Goal: Register for event/course

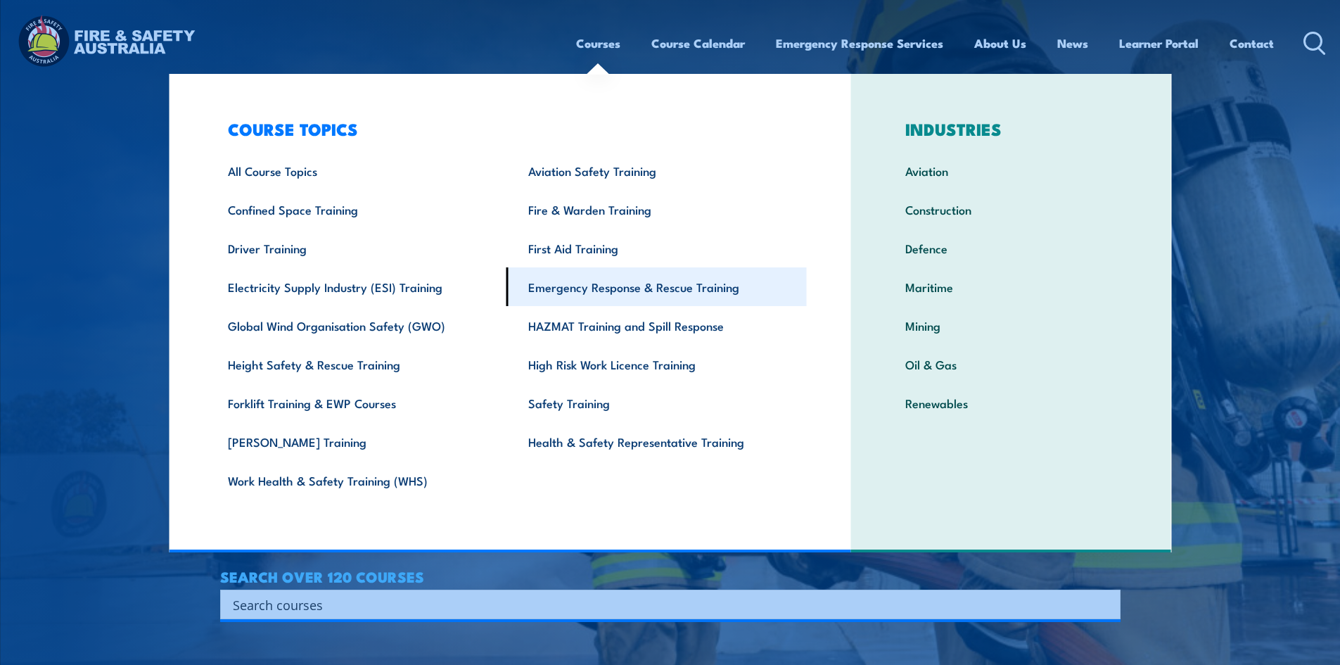
click at [642, 282] on link "Emergency Response & Rescue Training" at bounding box center [657, 286] width 300 height 39
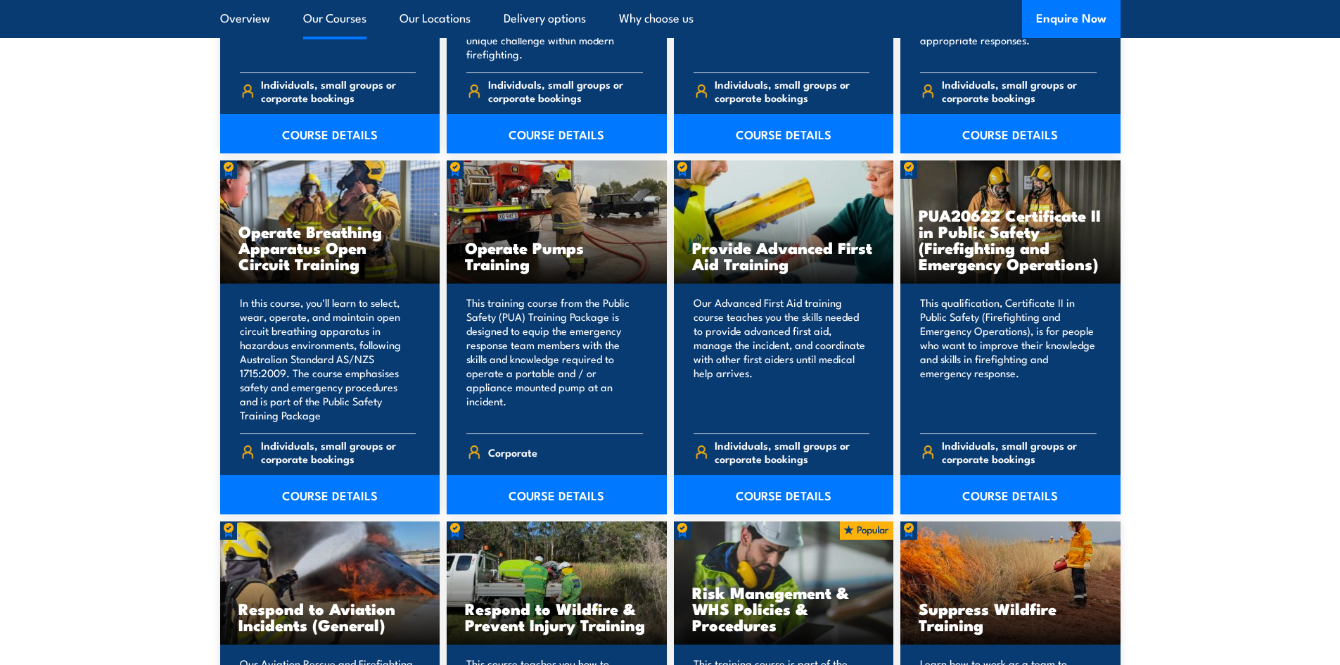
scroll to position [1759, 0]
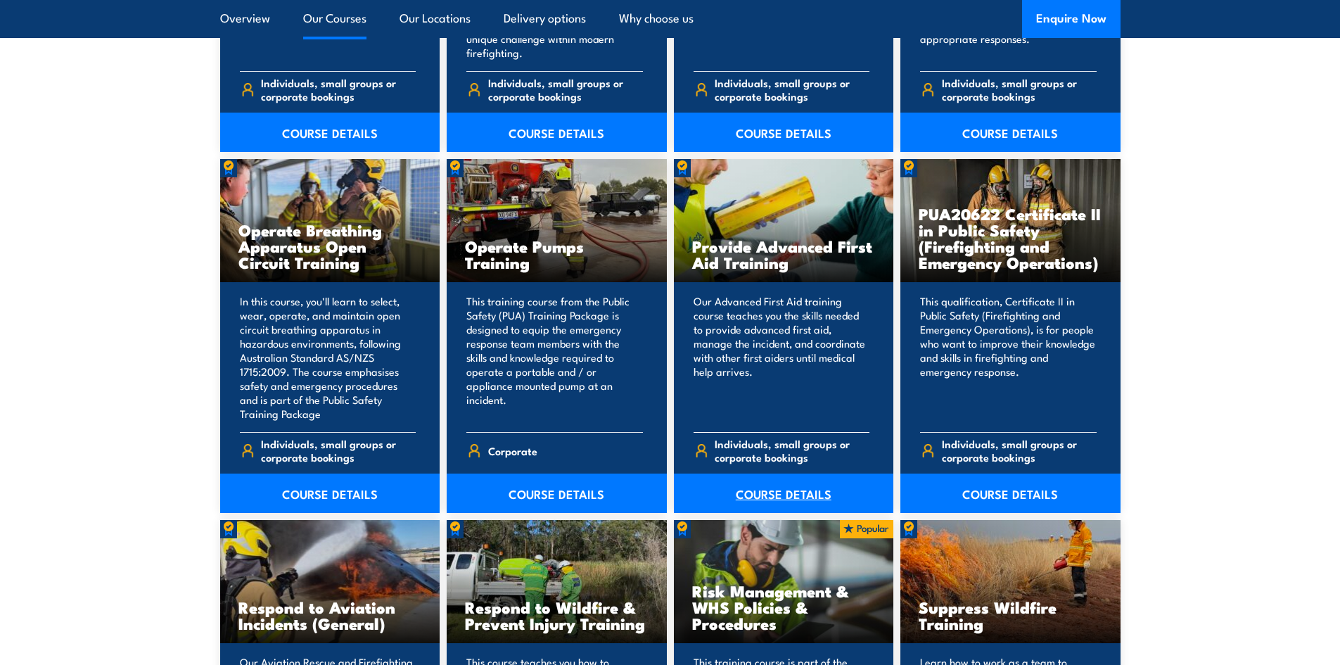
click at [813, 485] on link "COURSE DETAILS" at bounding box center [784, 492] width 220 height 39
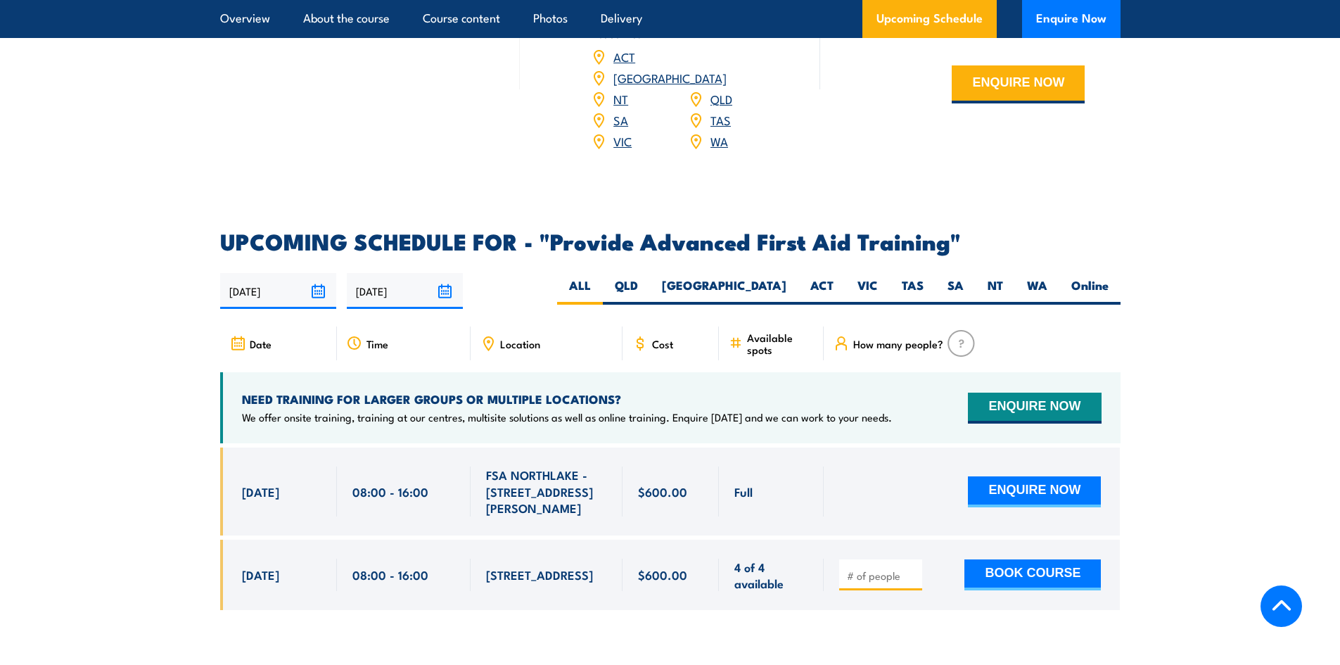
scroll to position [2111, 0]
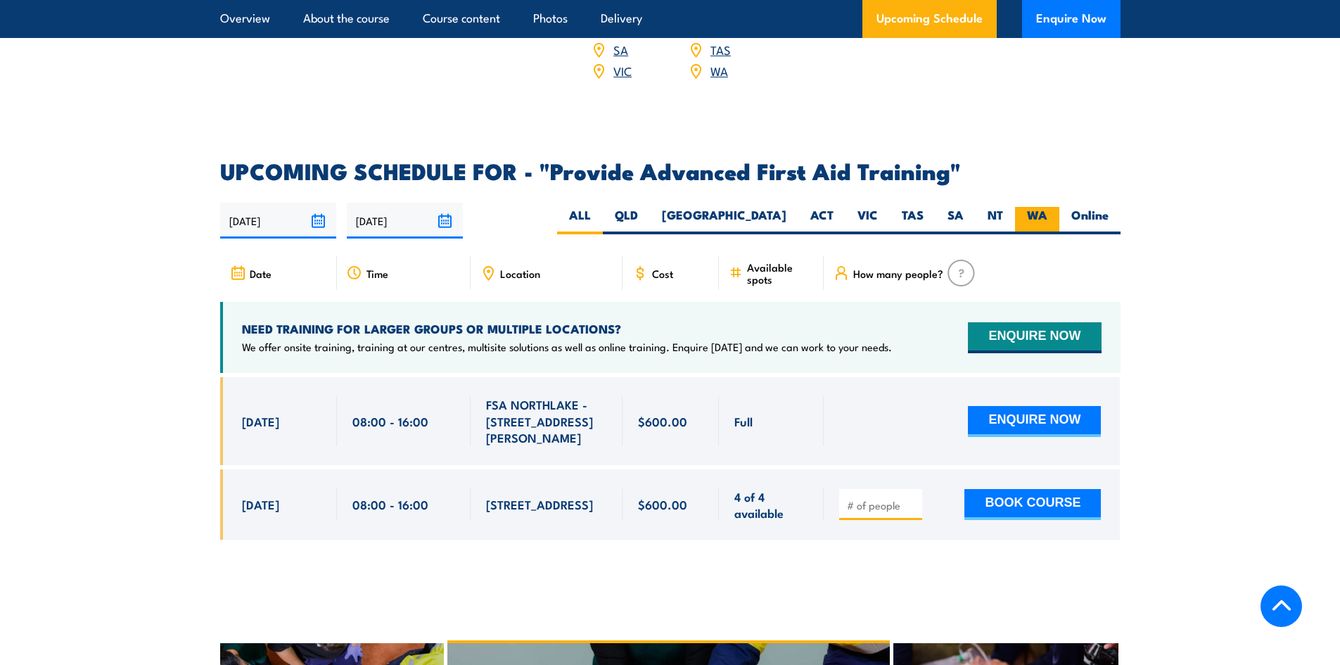
click at [1038, 207] on label "WA" at bounding box center [1037, 220] width 44 height 27
click at [1048, 207] on input "WA" at bounding box center [1052, 211] width 9 height 9
radio input "true"
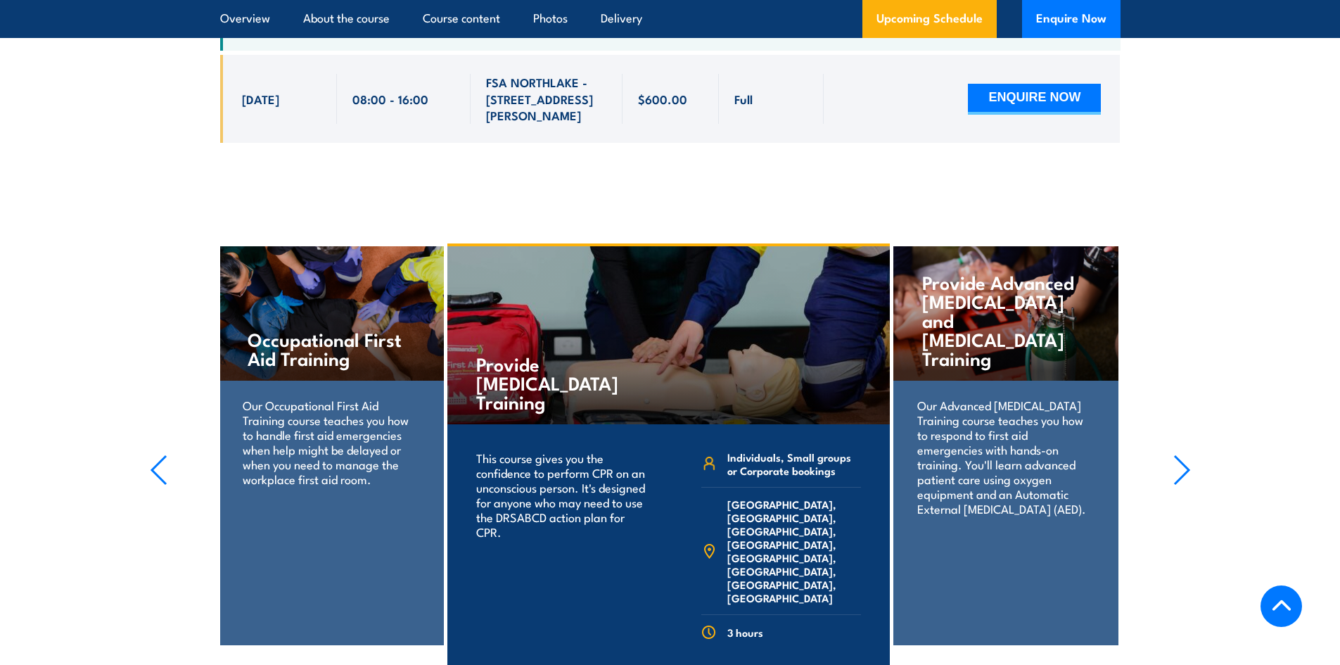
scroll to position [2445, 0]
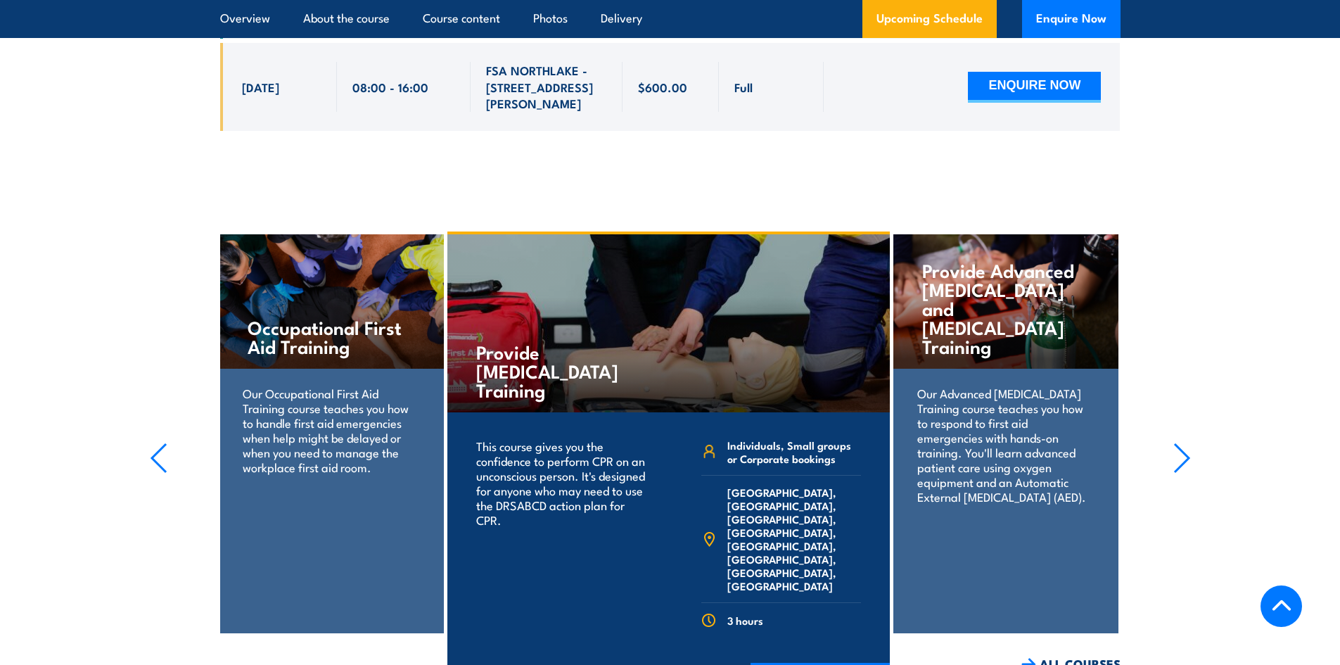
click at [988, 260] on h4 "Provide Advanced [MEDICAL_DATA] and [MEDICAL_DATA] Training" at bounding box center [1005, 307] width 167 height 95
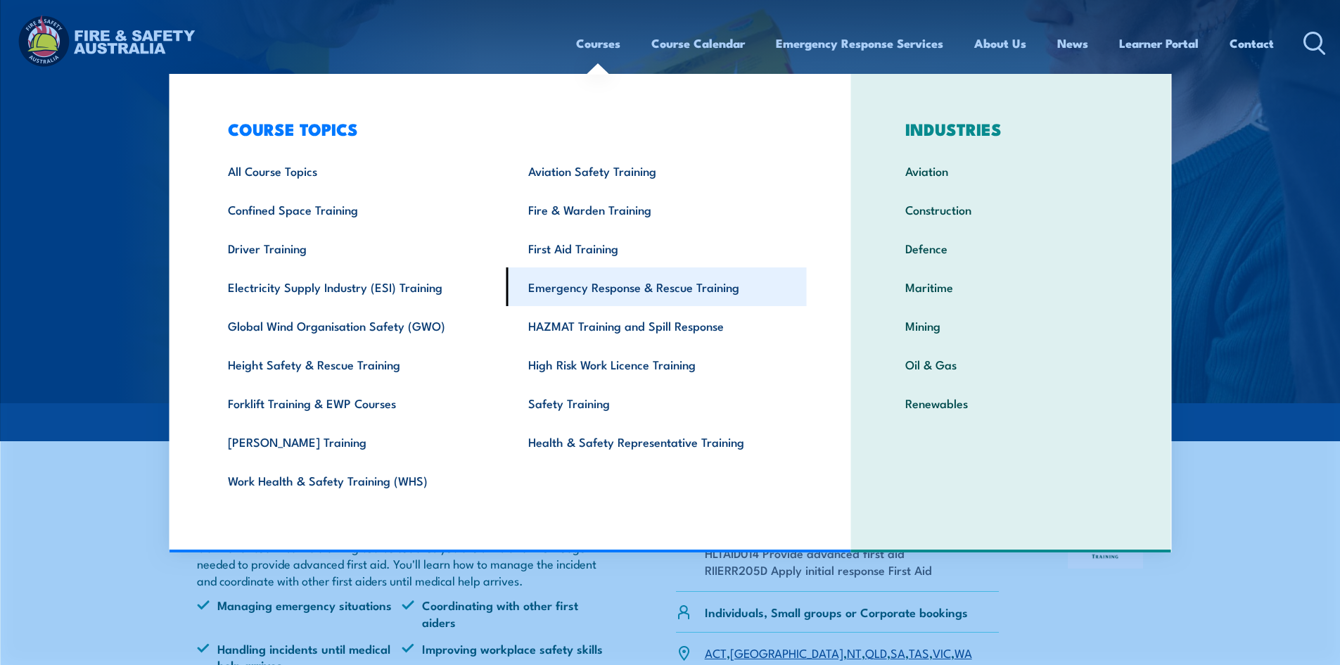
click at [610, 291] on link "Emergency Response & Rescue Training" at bounding box center [657, 286] width 300 height 39
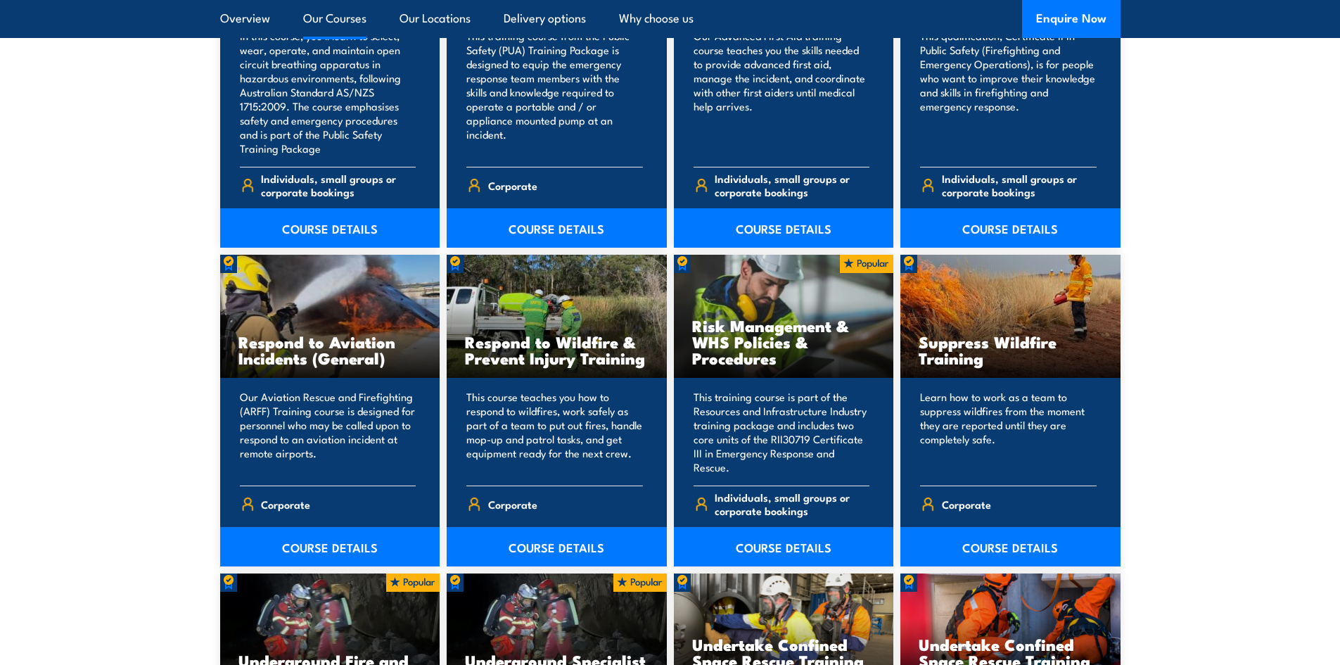
scroll to position [1899, 0]
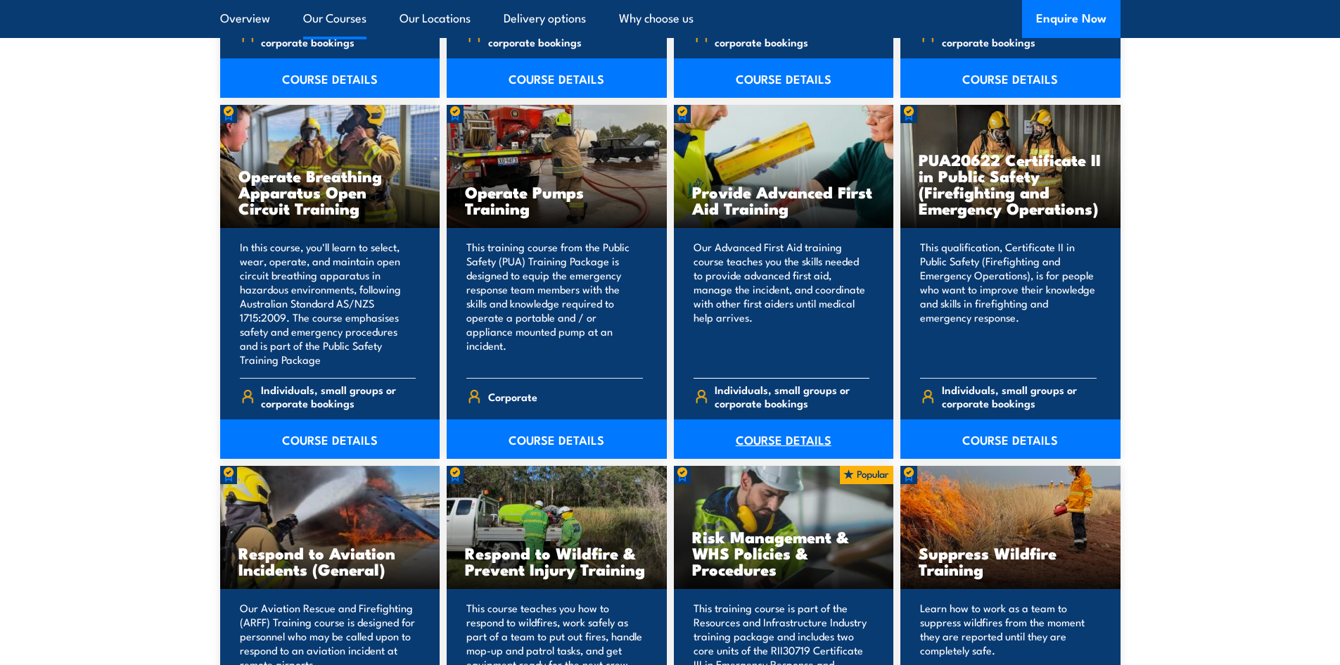
click at [766, 437] on link "COURSE DETAILS" at bounding box center [784, 438] width 220 height 39
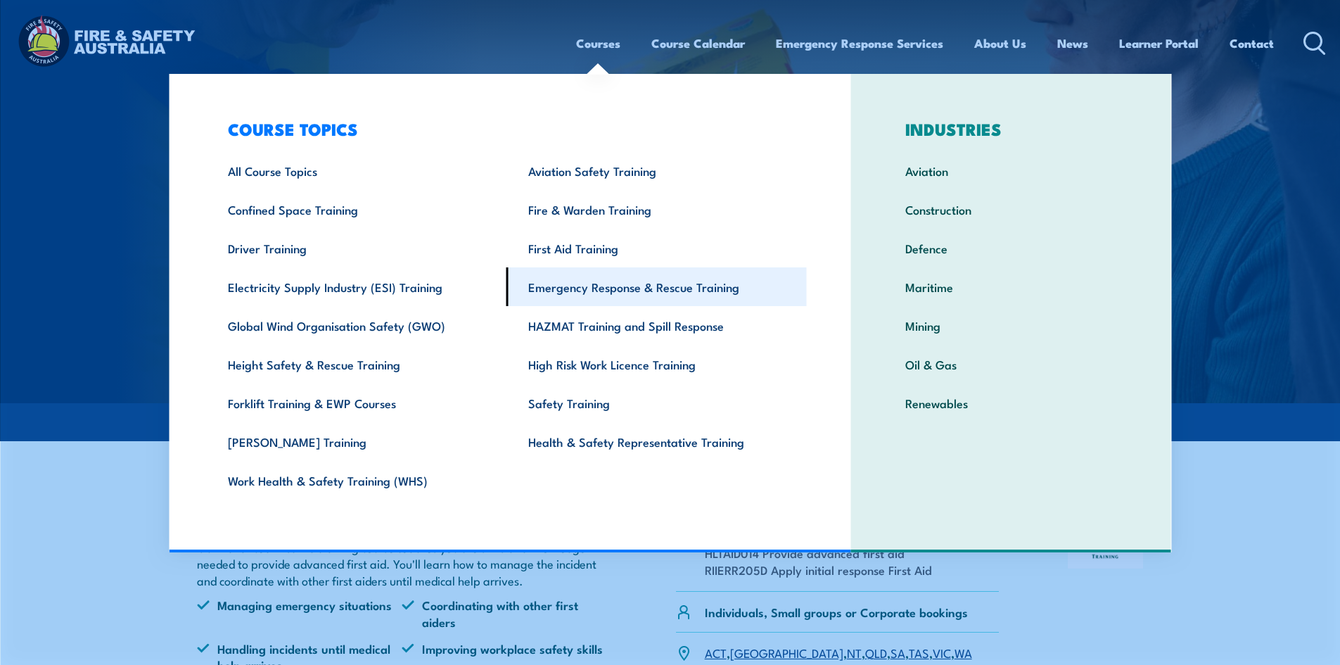
click at [630, 288] on link "Emergency Response & Rescue Training" at bounding box center [657, 286] width 300 height 39
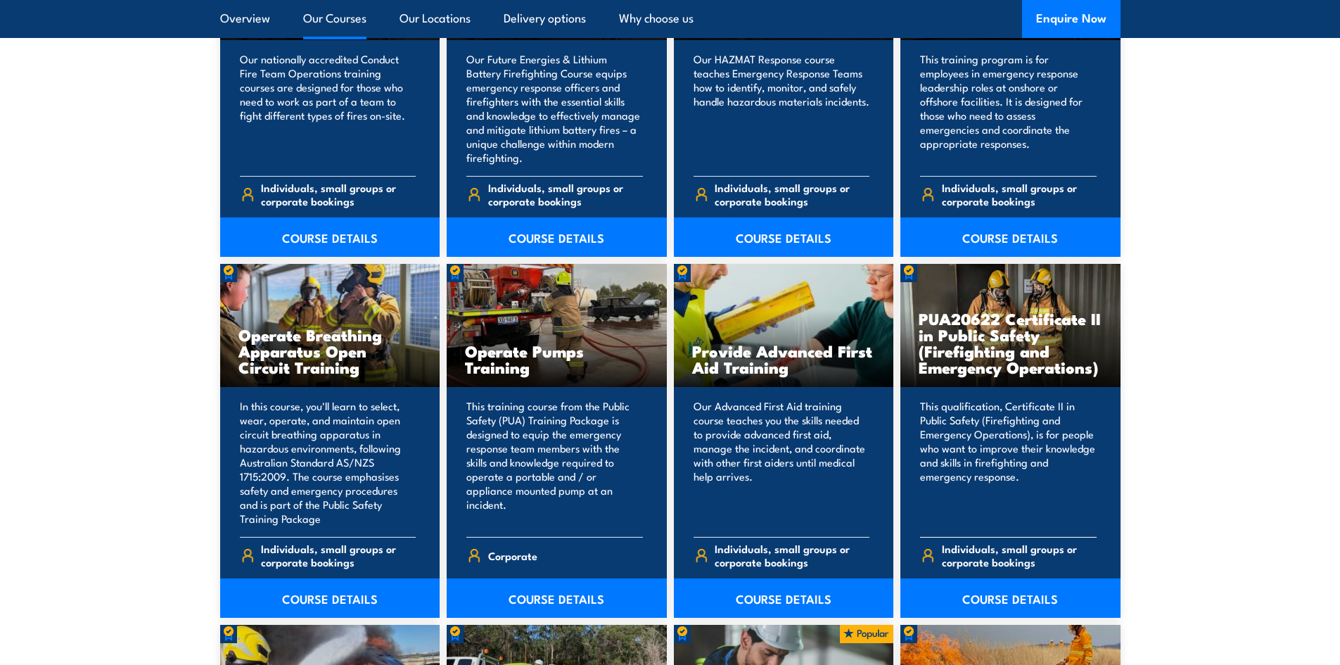
scroll to position [1688, 0]
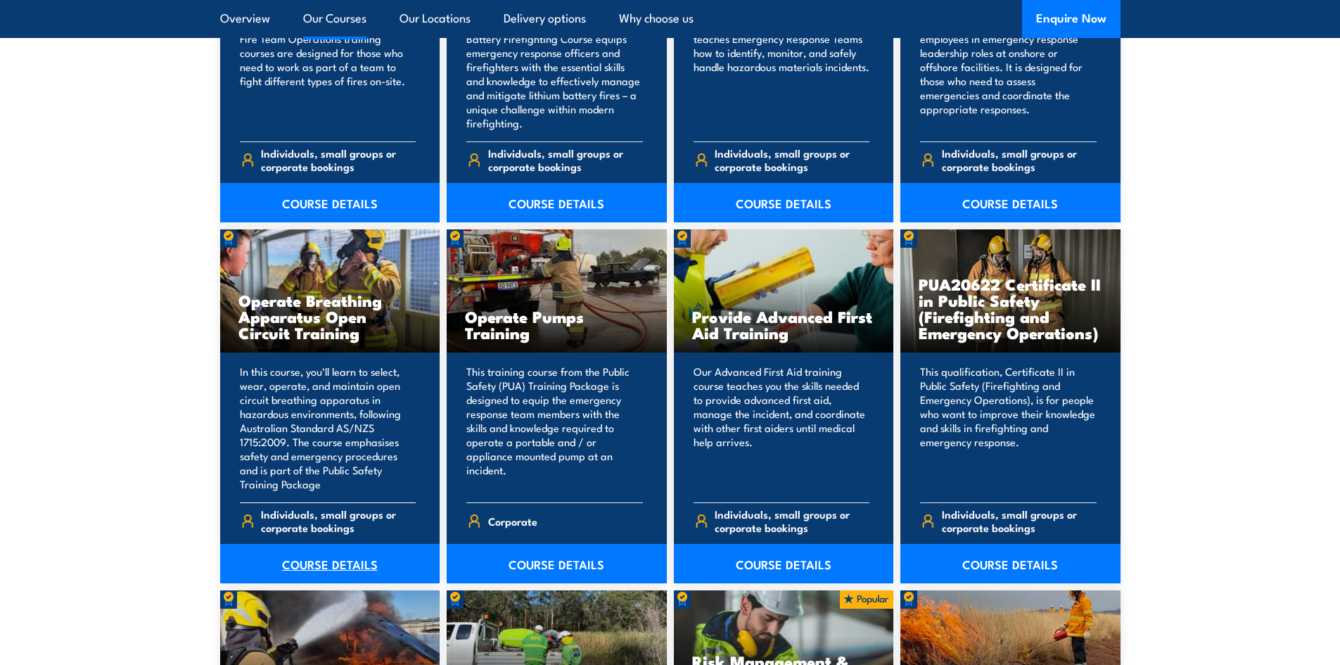
click at [333, 558] on link "COURSE DETAILS" at bounding box center [330, 563] width 220 height 39
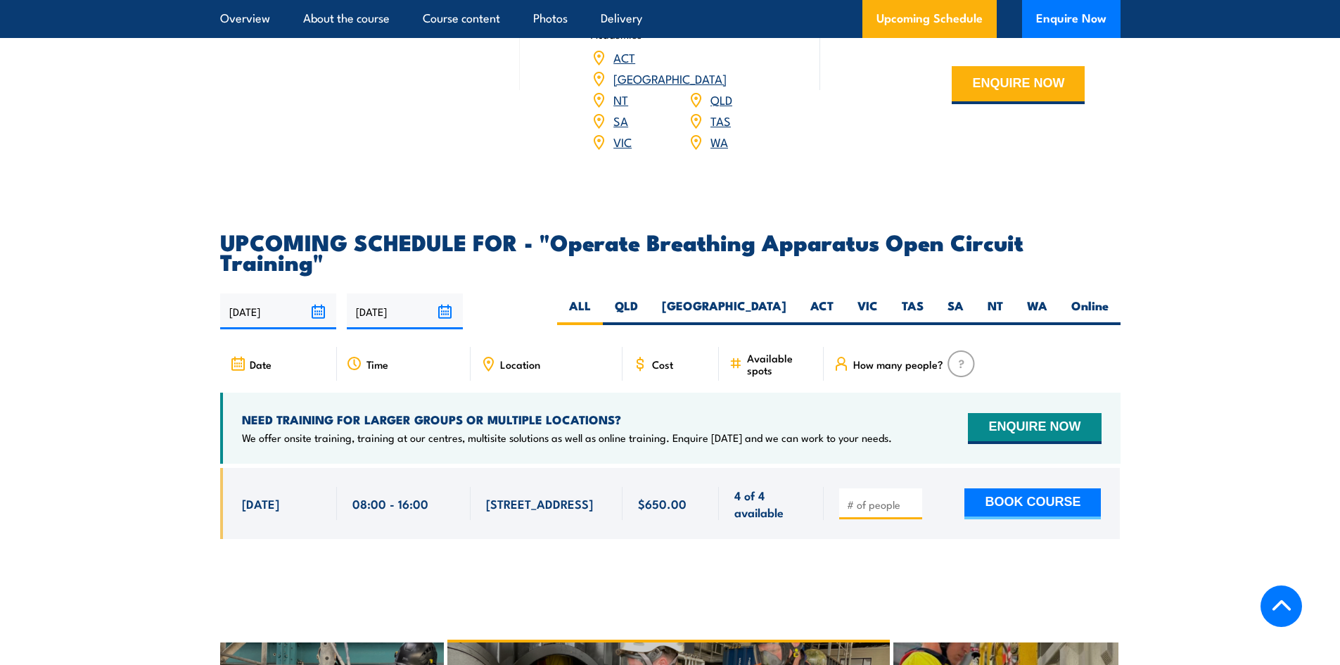
scroll to position [2392, 0]
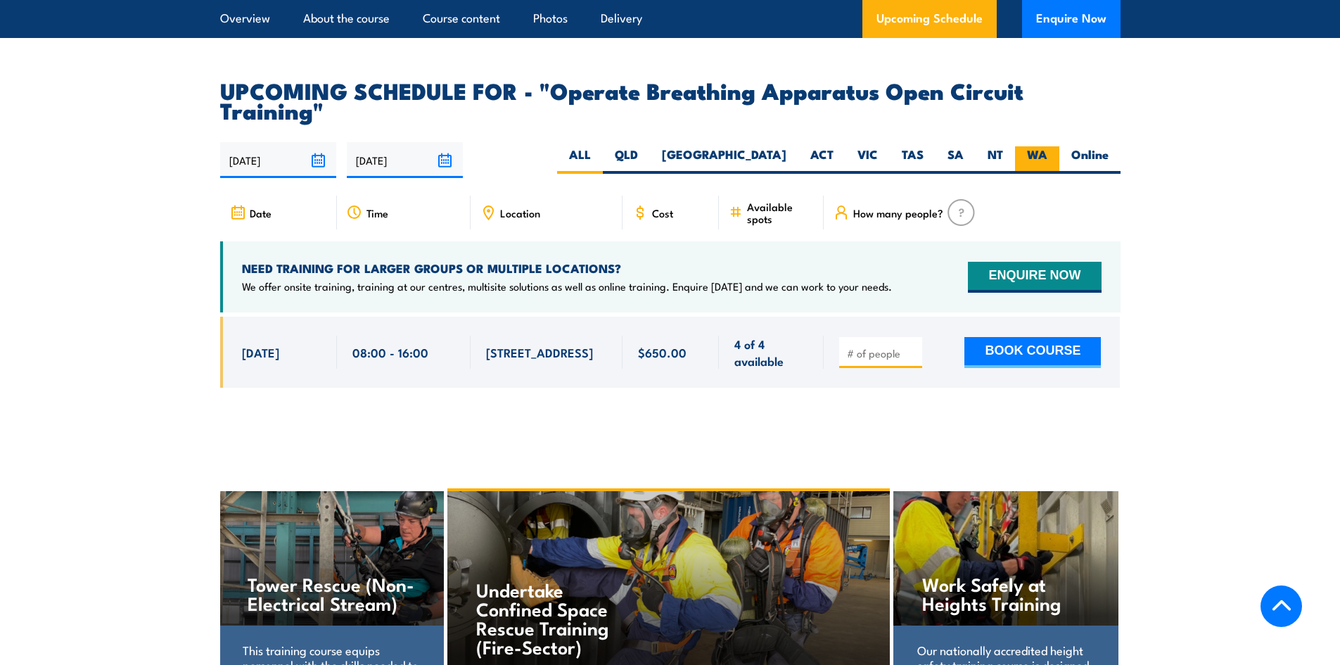
click at [1030, 146] on label "WA" at bounding box center [1037, 159] width 44 height 27
click at [1048, 146] on input "WA" at bounding box center [1052, 150] width 9 height 9
radio input "true"
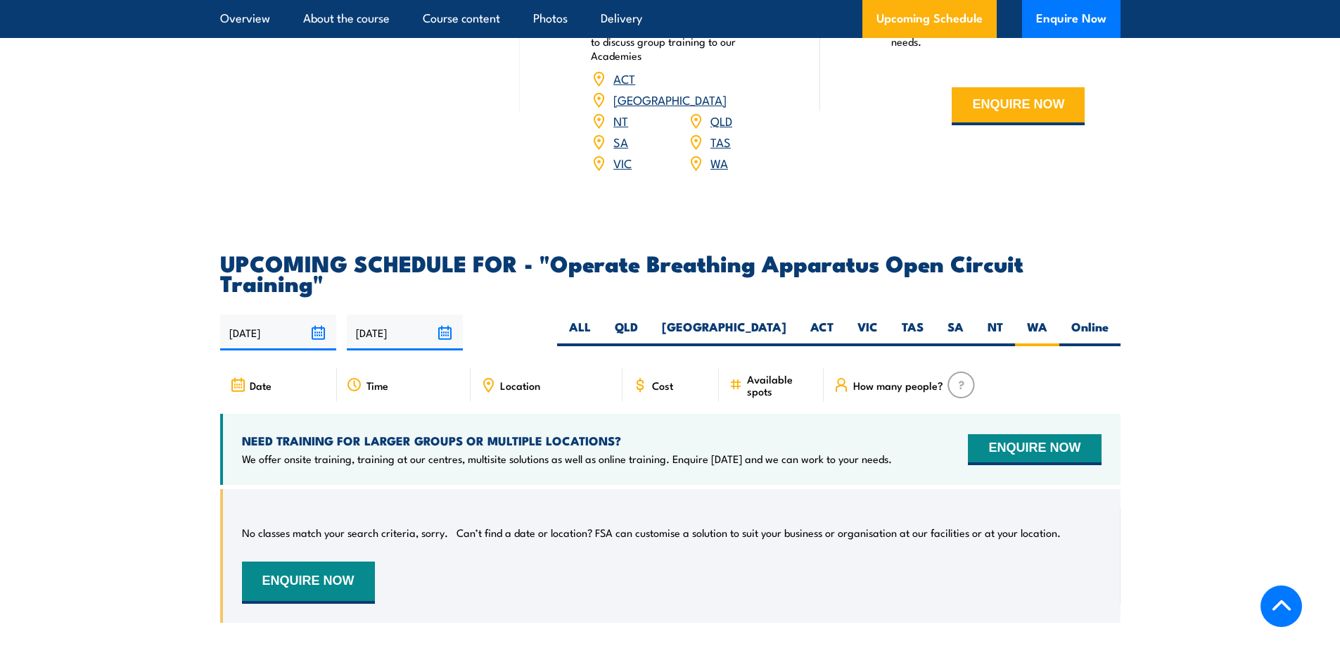
scroll to position [2153, 0]
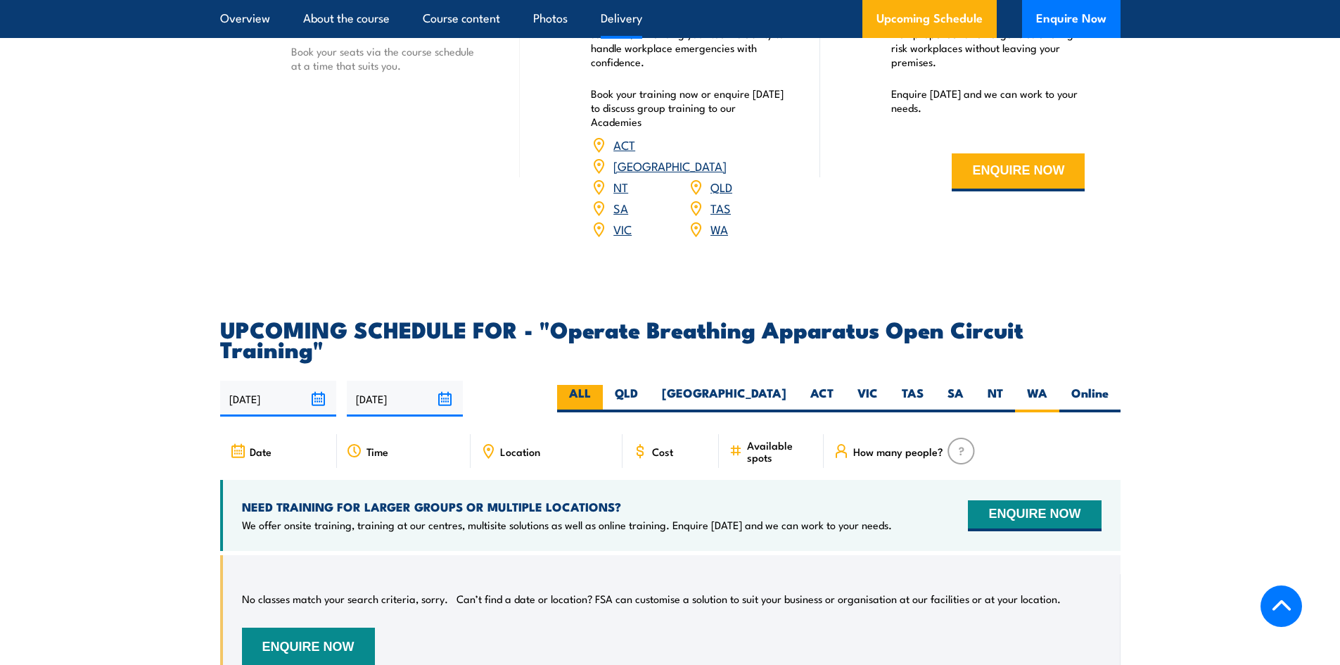
click at [603, 385] on label "ALL" at bounding box center [580, 398] width 46 height 27
click at [600, 385] on input "ALL" at bounding box center [595, 389] width 9 height 9
radio input "true"
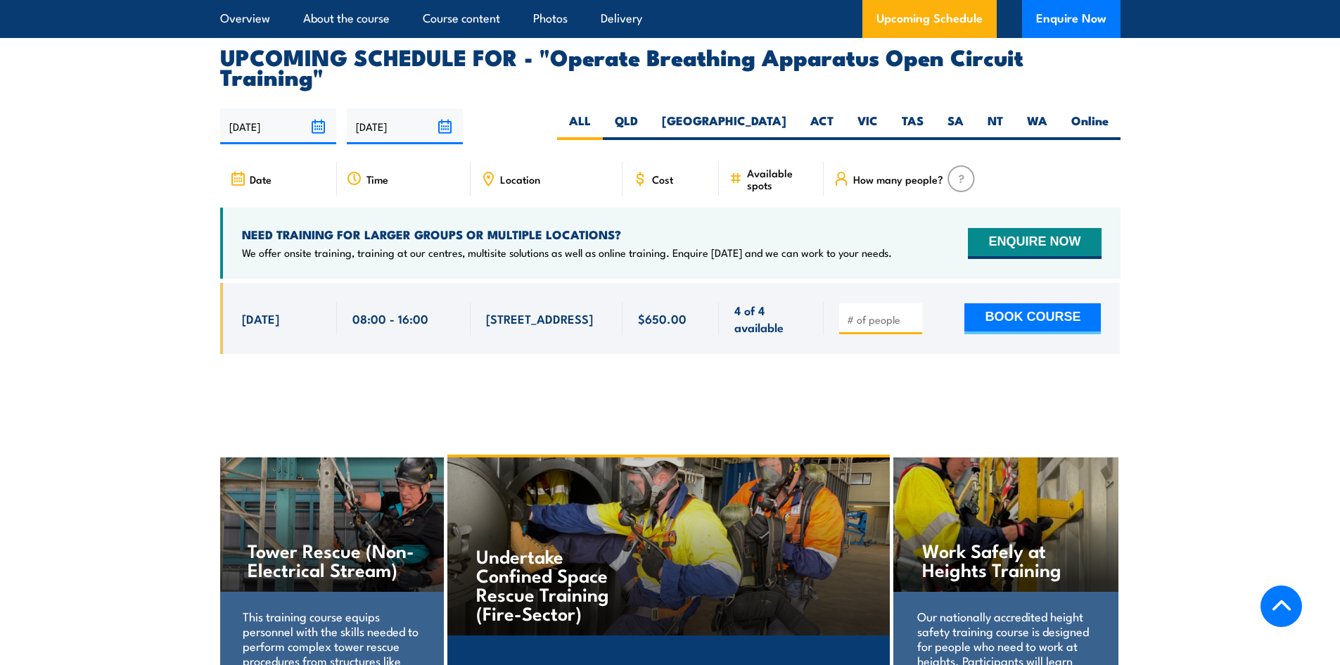
scroll to position [2435, 0]
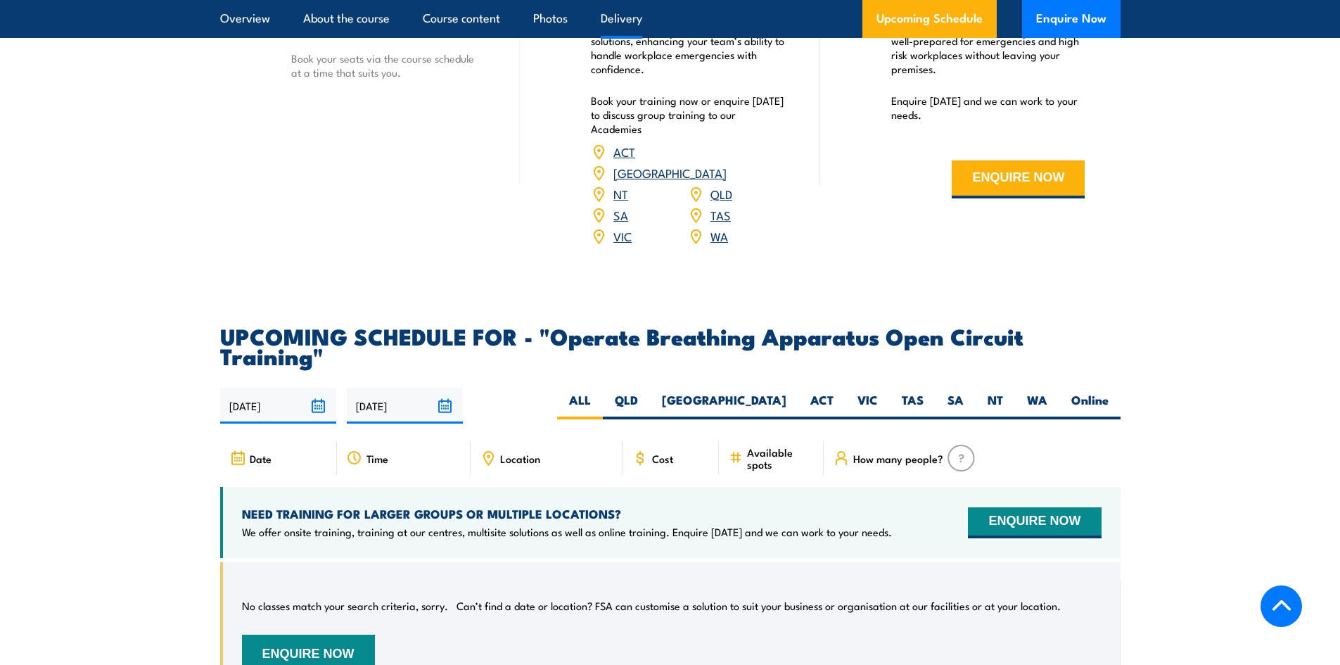
scroll to position [2153, 0]
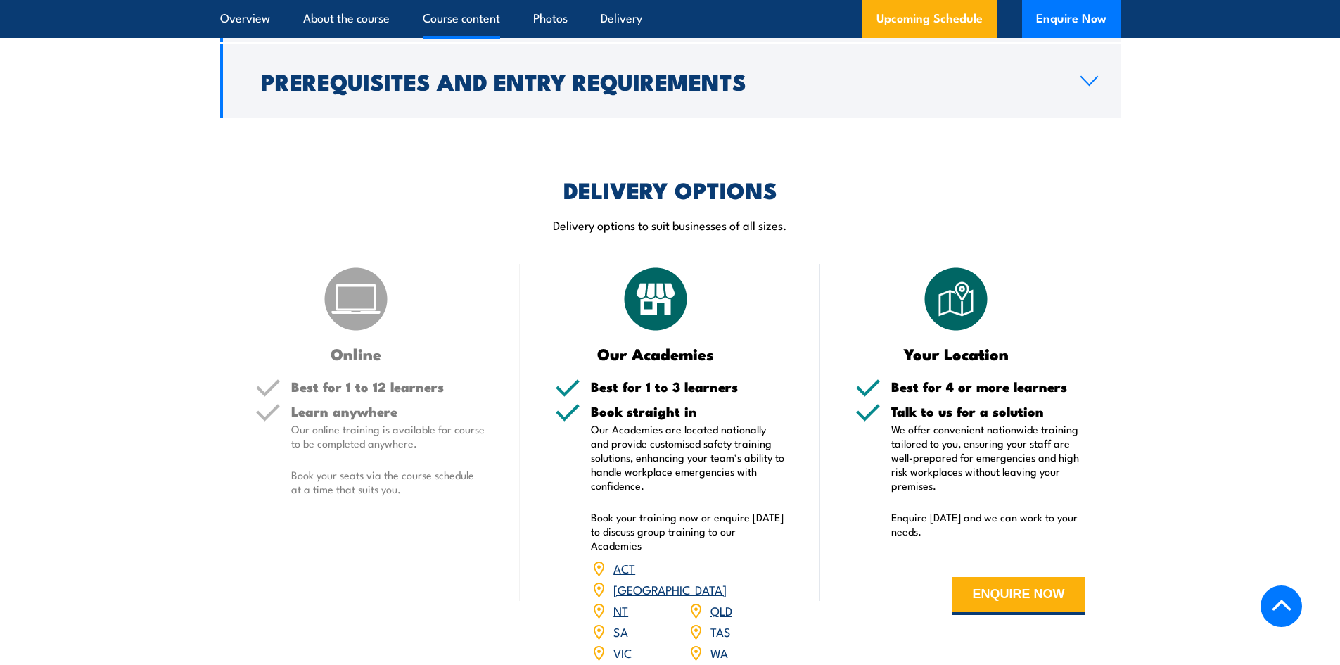
scroll to position [1477, 0]
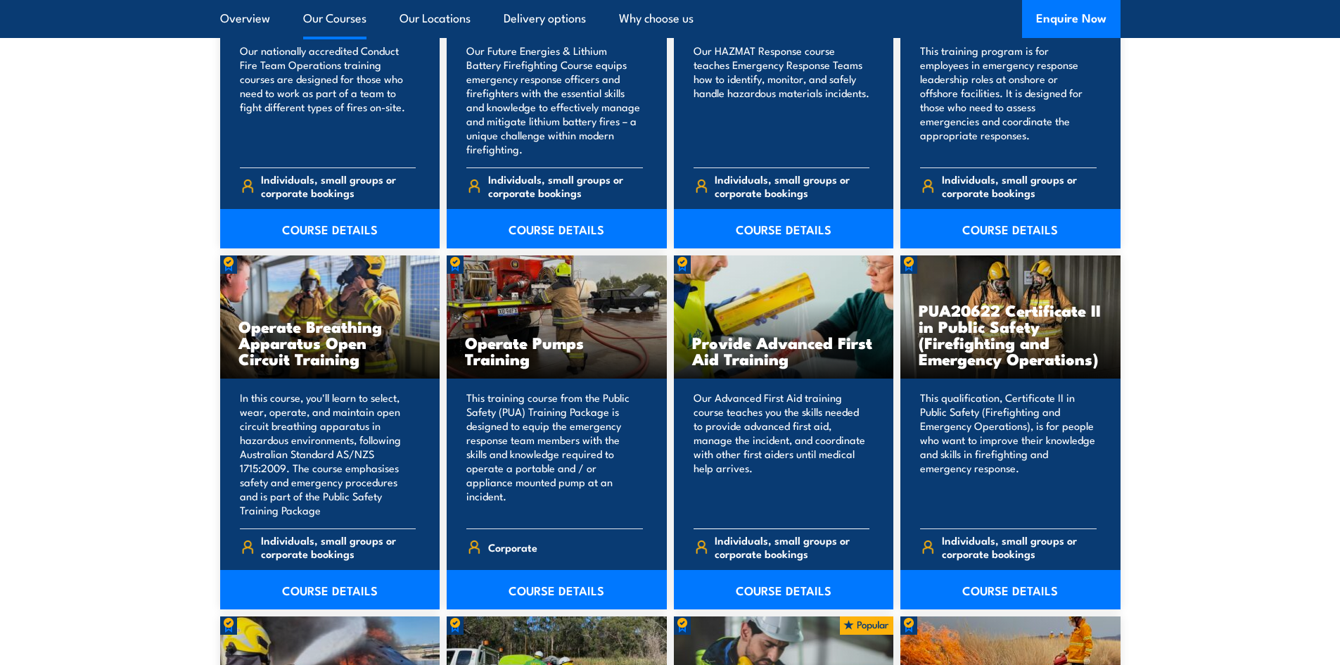
scroll to position [1337, 0]
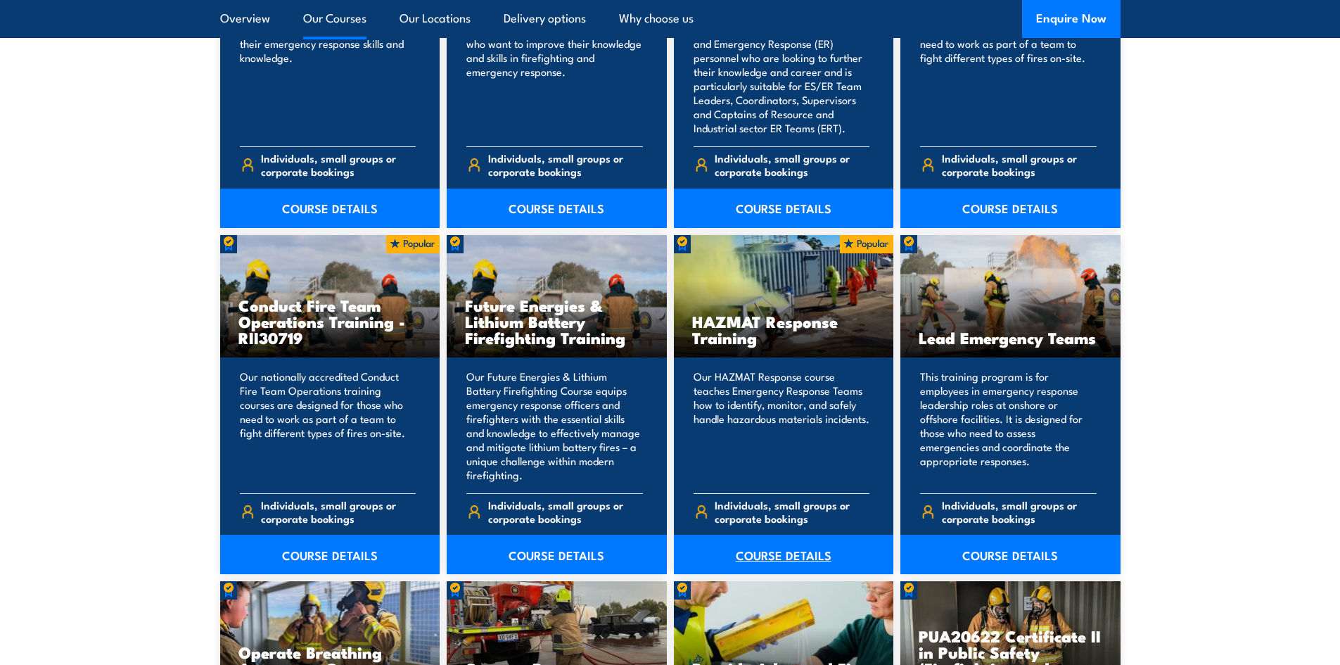
click at [762, 558] on link "COURSE DETAILS" at bounding box center [784, 554] width 220 height 39
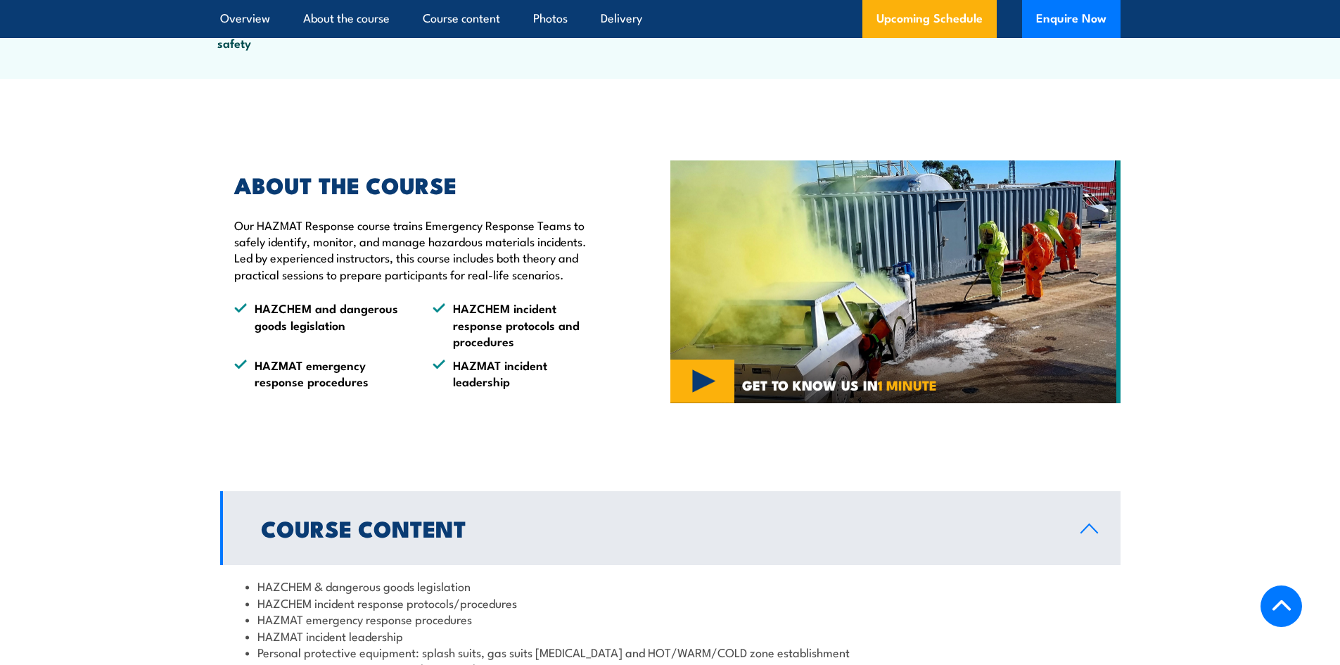
scroll to position [492, 0]
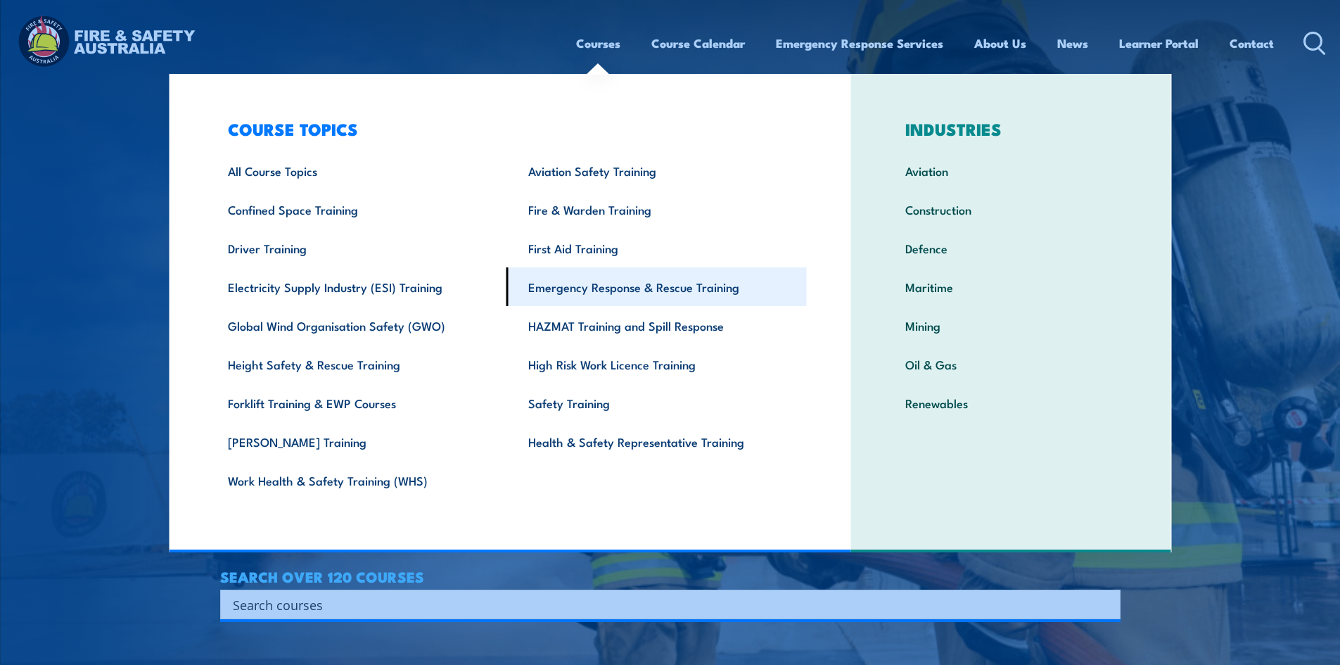
click at [635, 293] on link "Emergency Response & Rescue Training" at bounding box center [657, 286] width 300 height 39
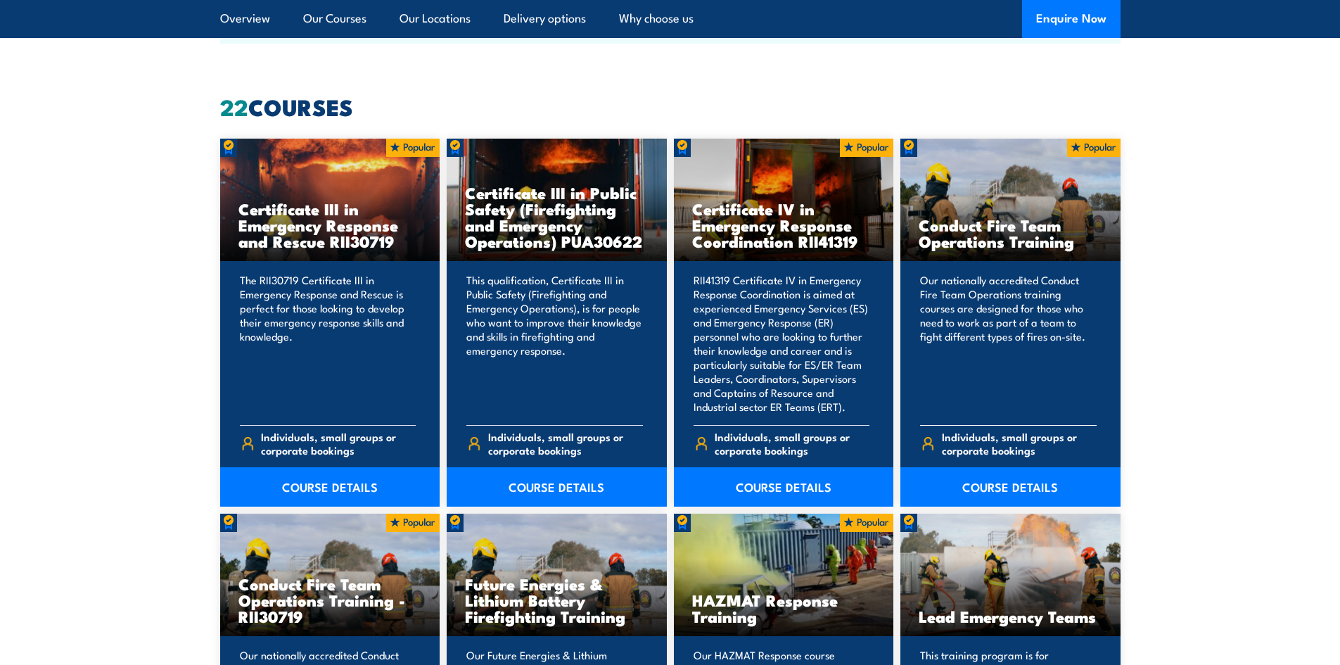
scroll to position [774, 0]
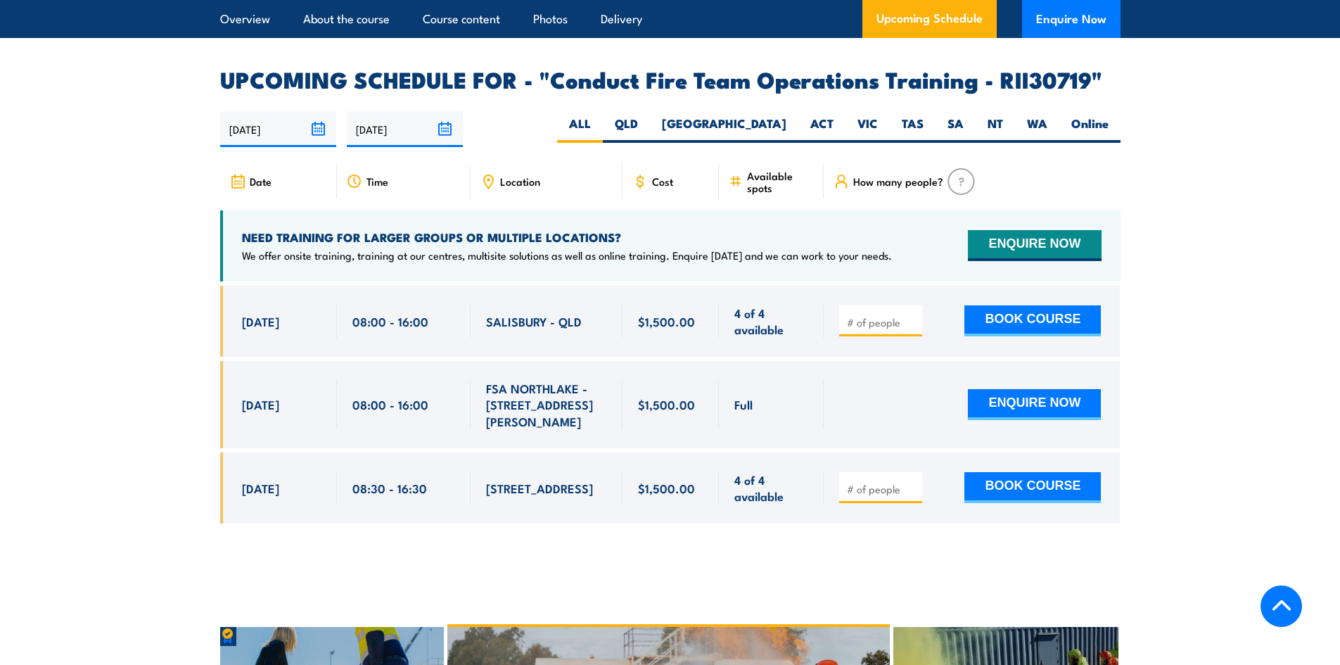
scroll to position [2322, 0]
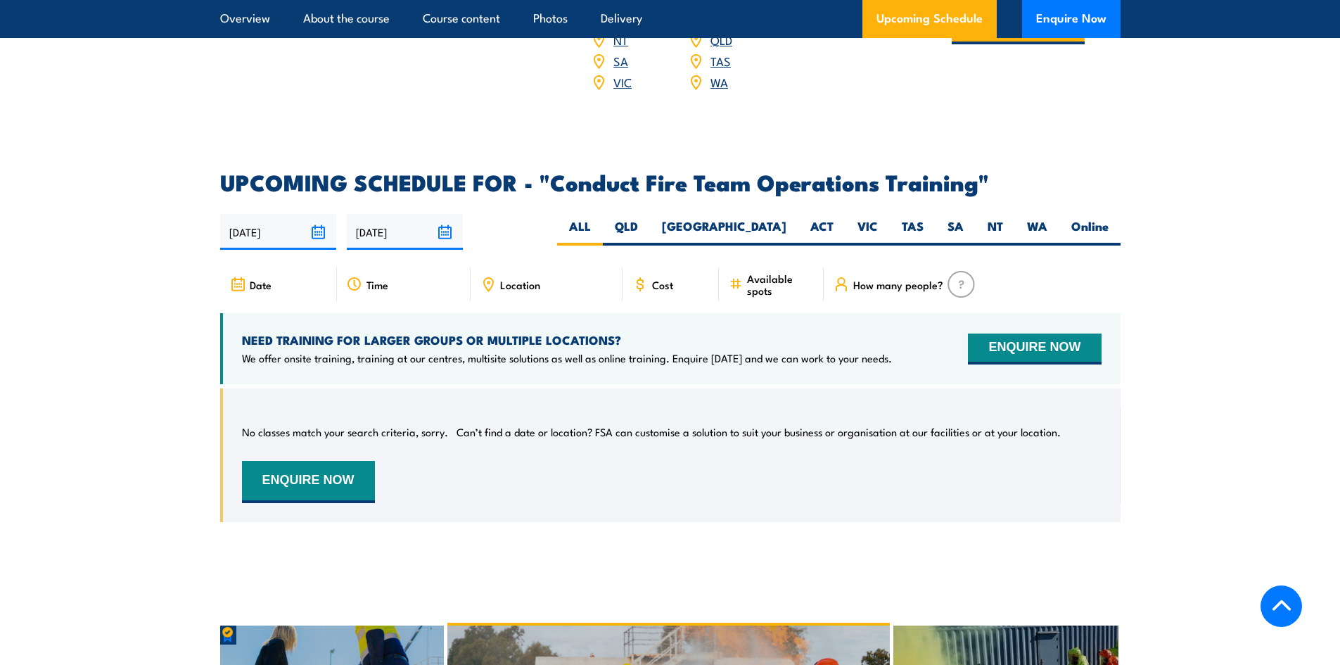
scroll to position [2111, 0]
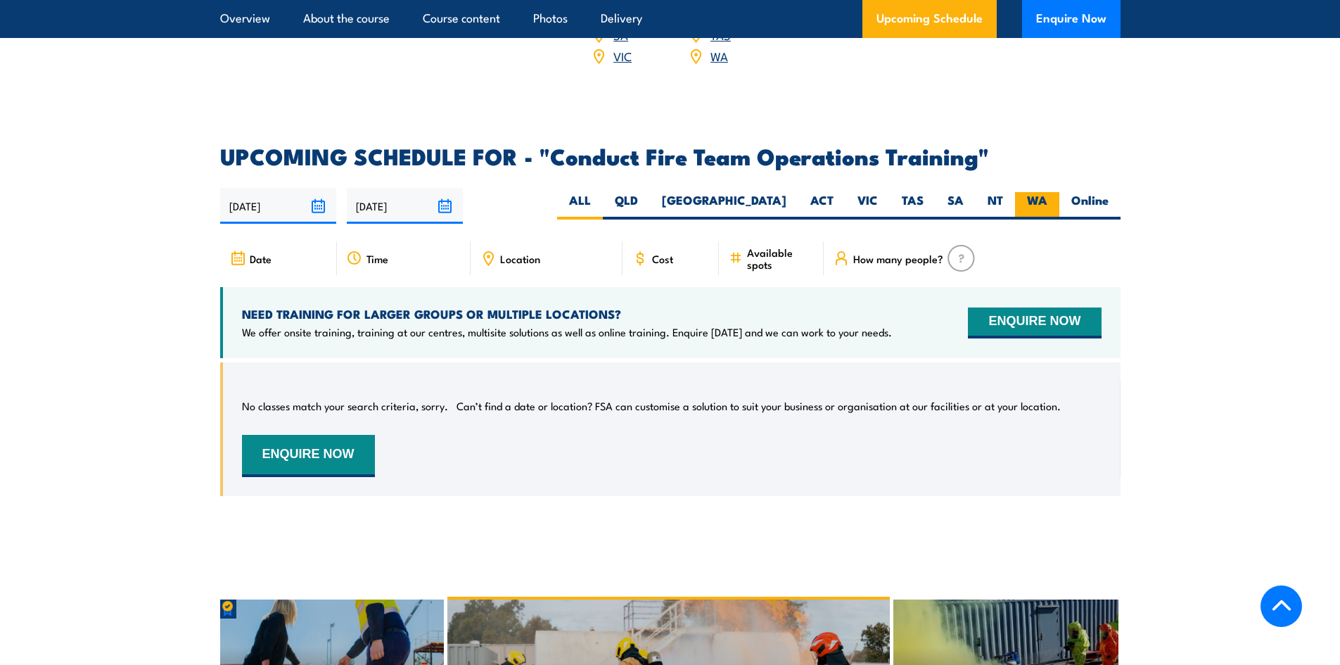
click at [1029, 196] on label "WA" at bounding box center [1037, 205] width 44 height 27
click at [1048, 196] on input "WA" at bounding box center [1052, 196] width 9 height 9
radio input "true"
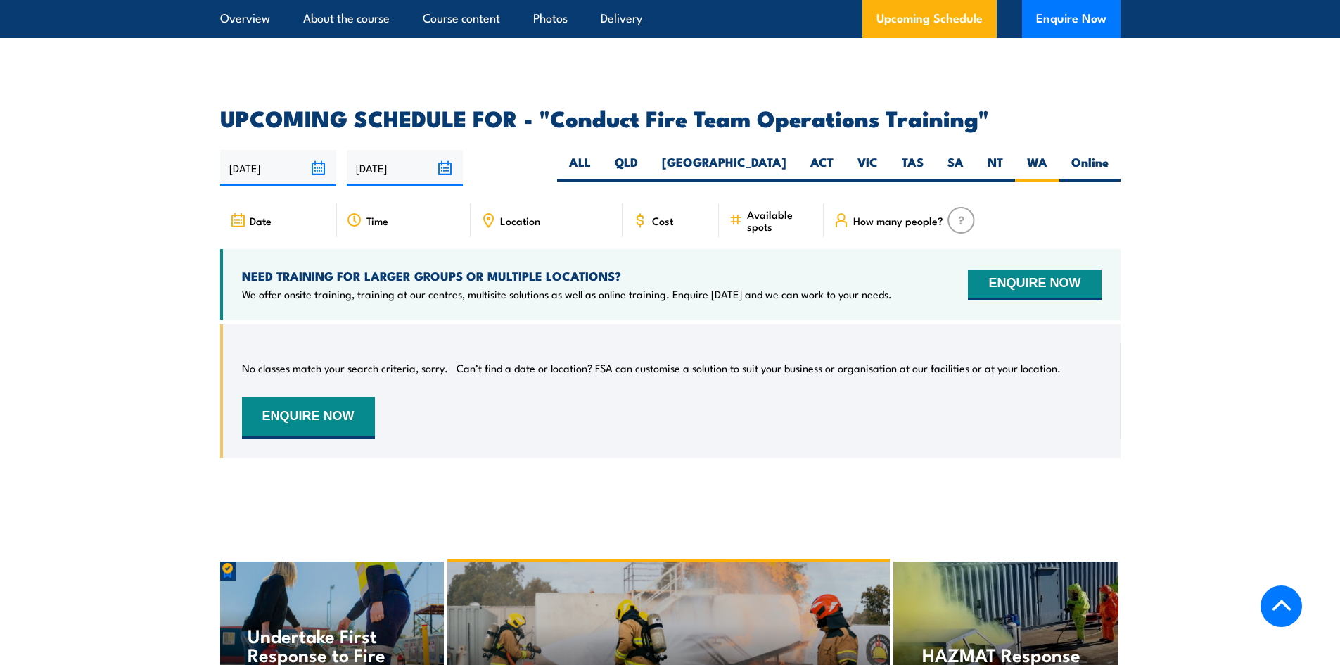
scroll to position [2181, 0]
